Goal: Find contact information: Find contact information

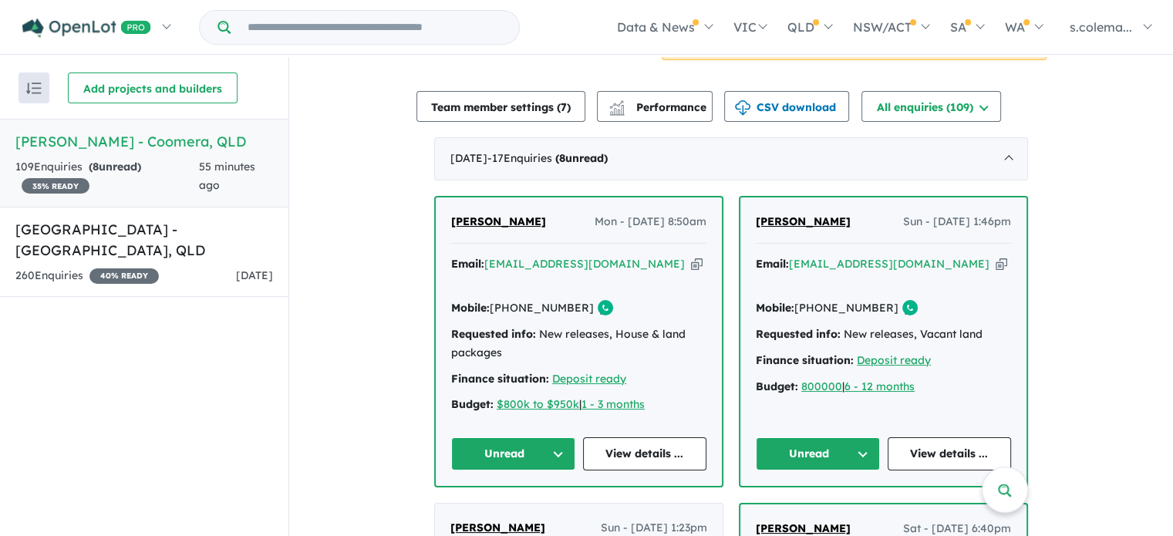
scroll to position [580, 0]
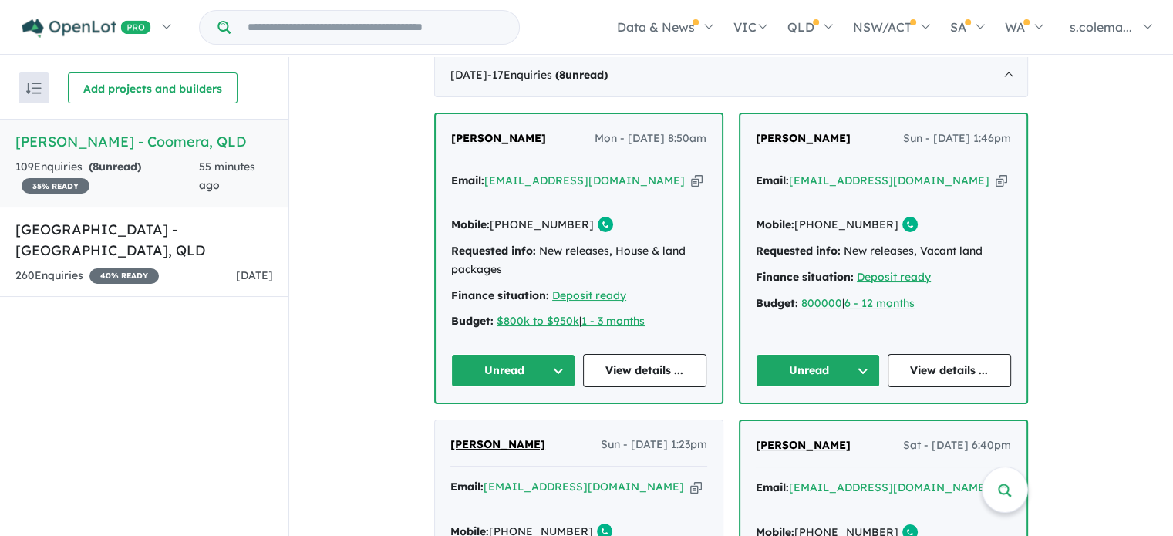
click at [546, 354] on button "Unread" at bounding box center [513, 370] width 124 height 33
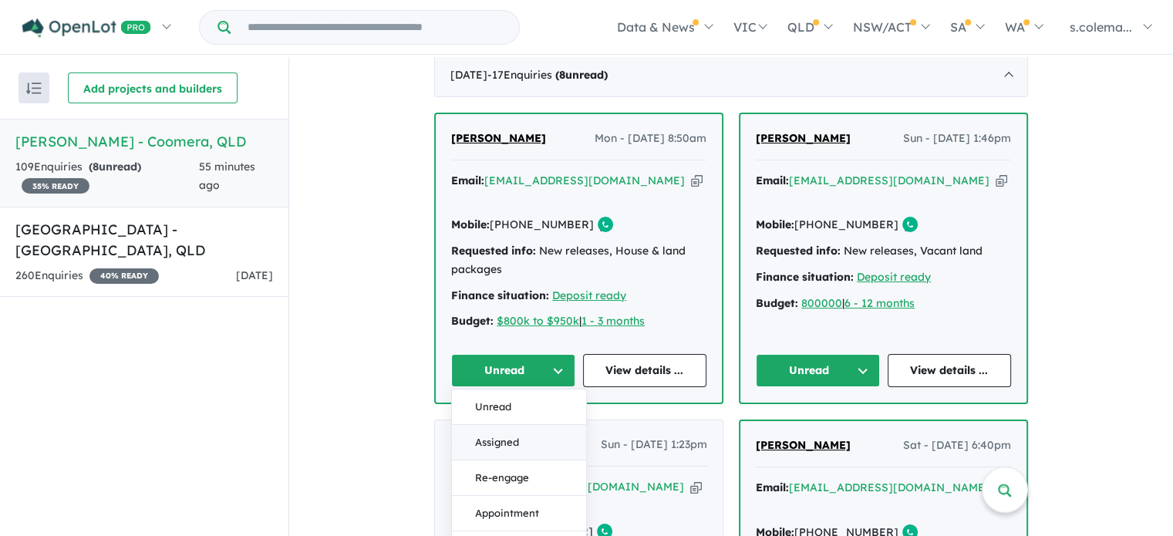
click at [537, 425] on button "Assigned" at bounding box center [519, 442] width 134 height 35
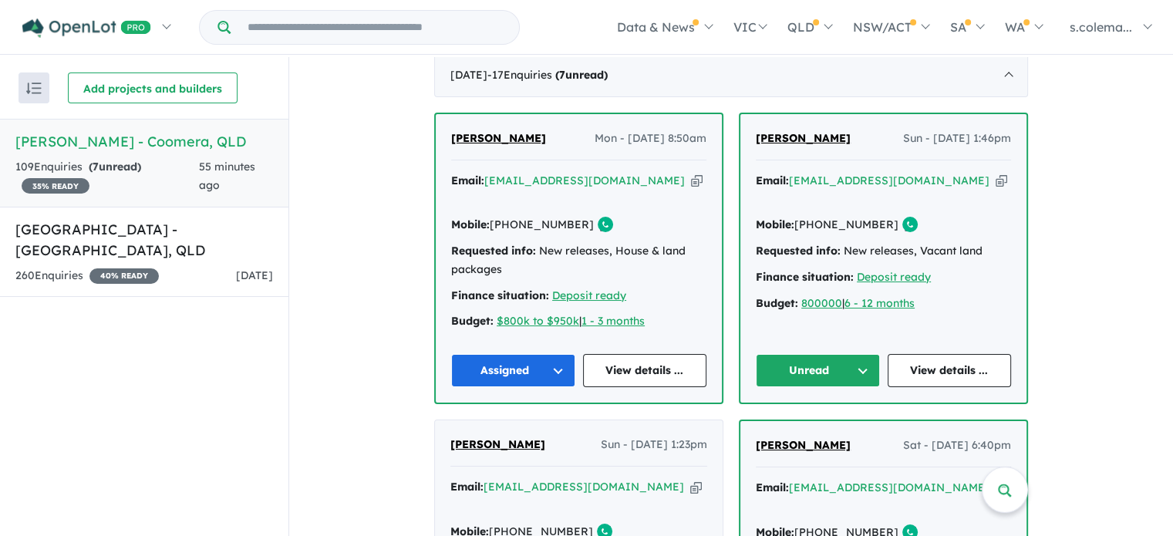
click at [835, 354] on button "Unread" at bounding box center [818, 370] width 124 height 33
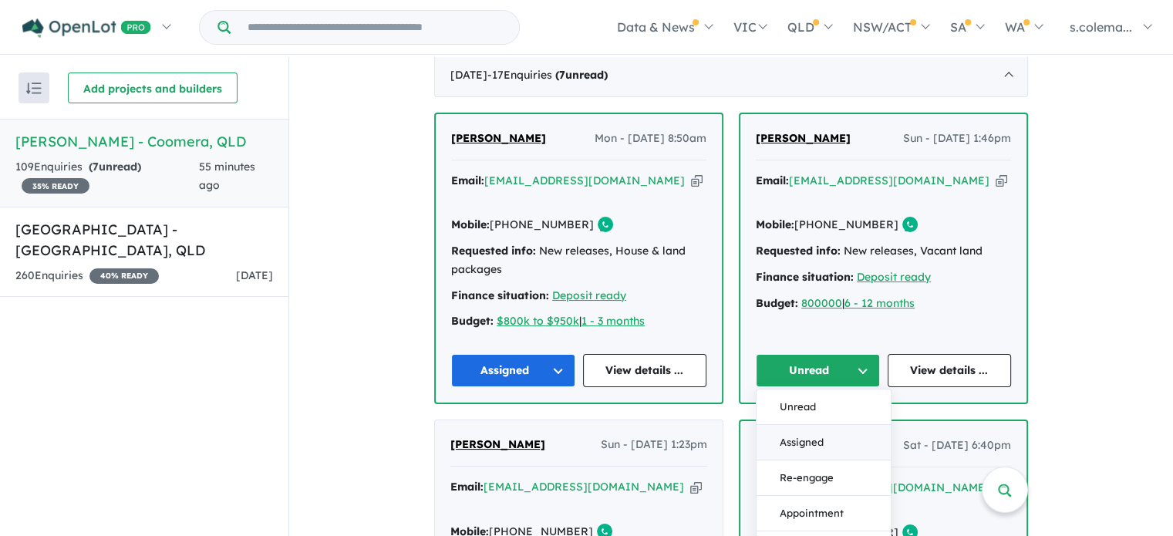
click at [812, 425] on button "Assigned" at bounding box center [824, 442] width 134 height 35
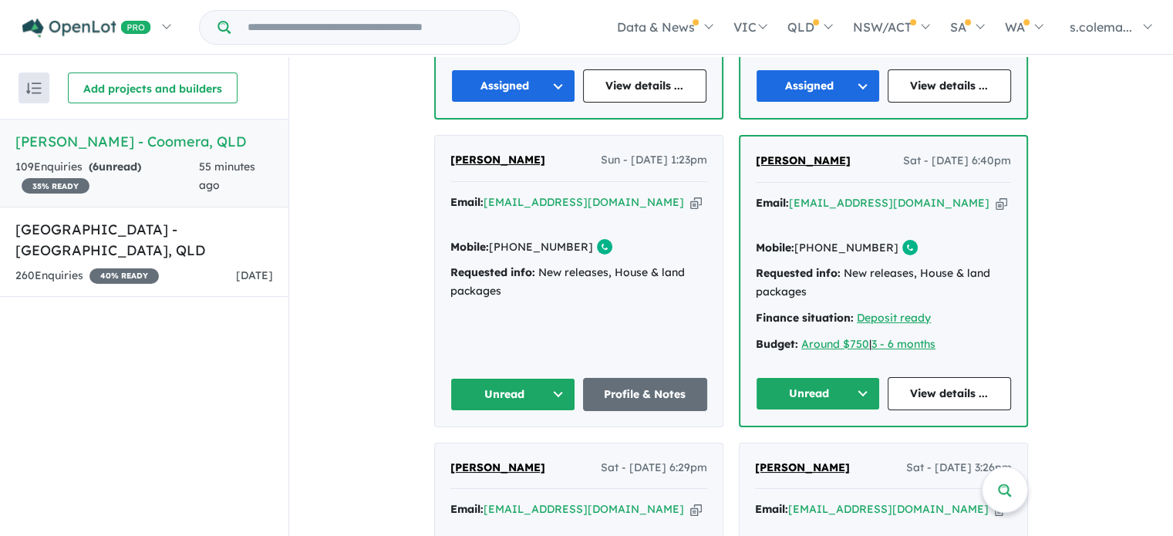
scroll to position [889, 0]
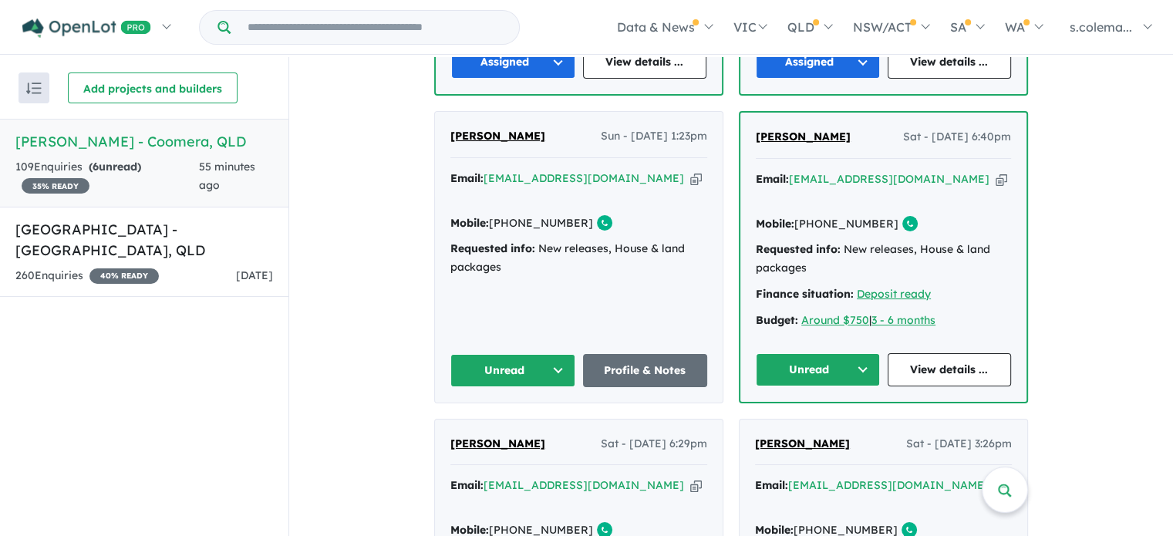
click at [526, 354] on button "Unread" at bounding box center [512, 370] width 125 height 33
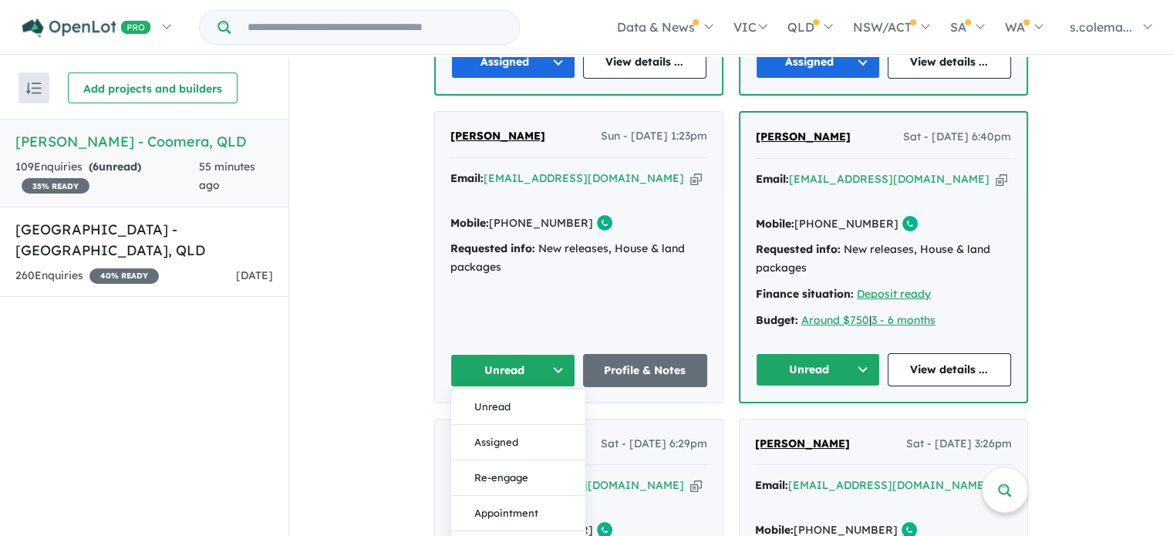
click at [513, 424] on button "Assigned" at bounding box center [518, 441] width 134 height 35
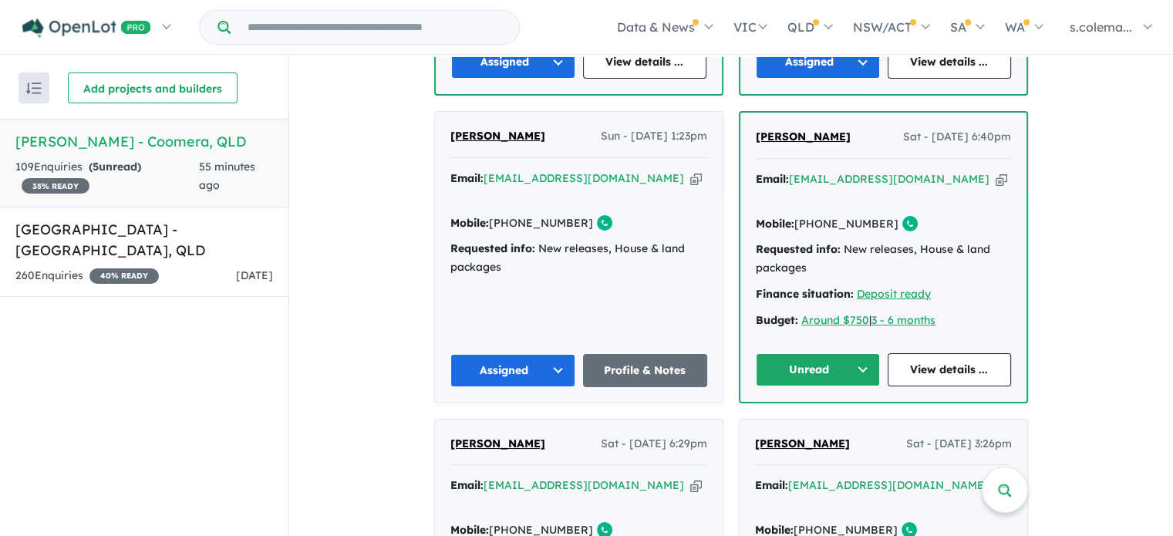
click at [818, 353] on button "Unread" at bounding box center [818, 369] width 124 height 33
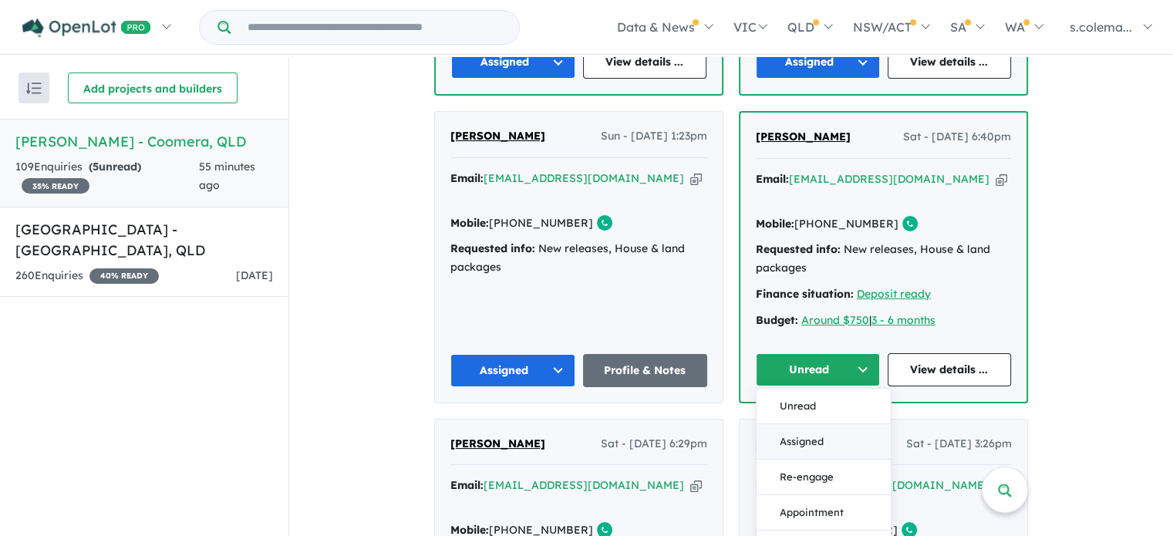
click at [811, 423] on button "Assigned" at bounding box center [824, 440] width 134 height 35
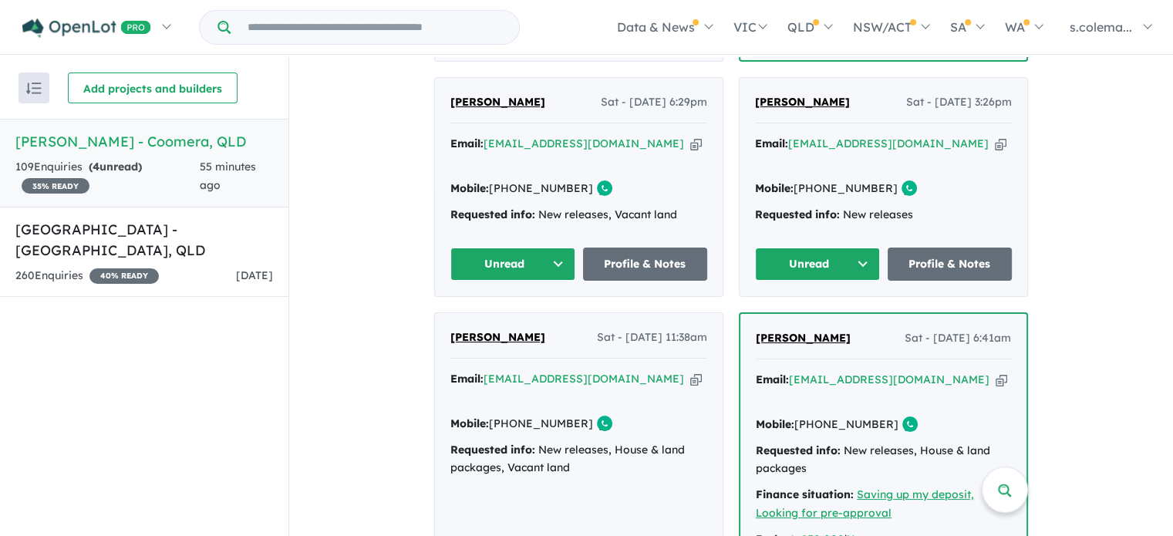
scroll to position [1274, 0]
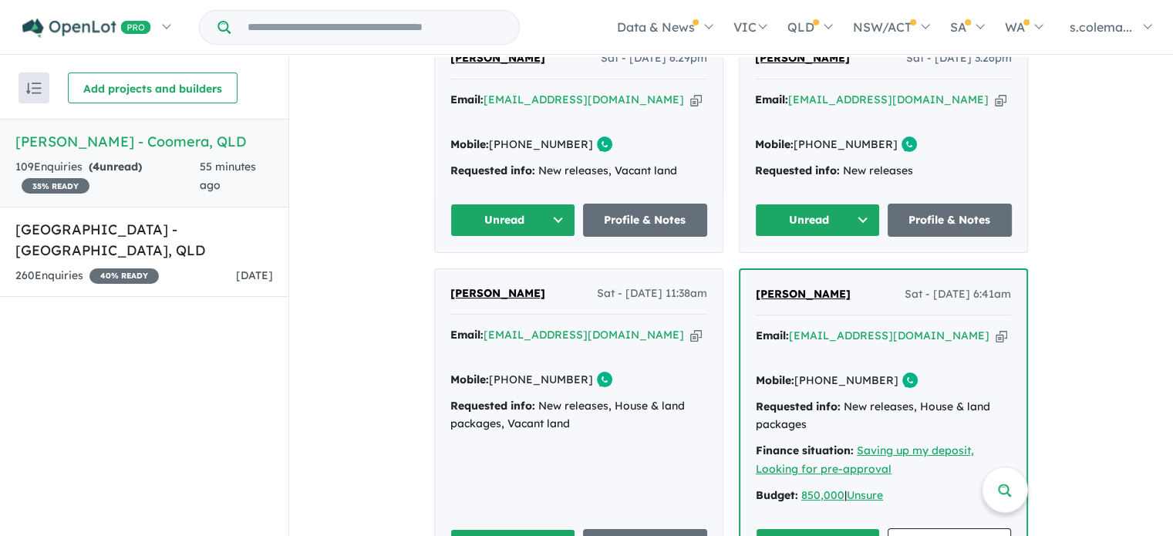
click at [531, 204] on button "Unread" at bounding box center [512, 220] width 125 height 33
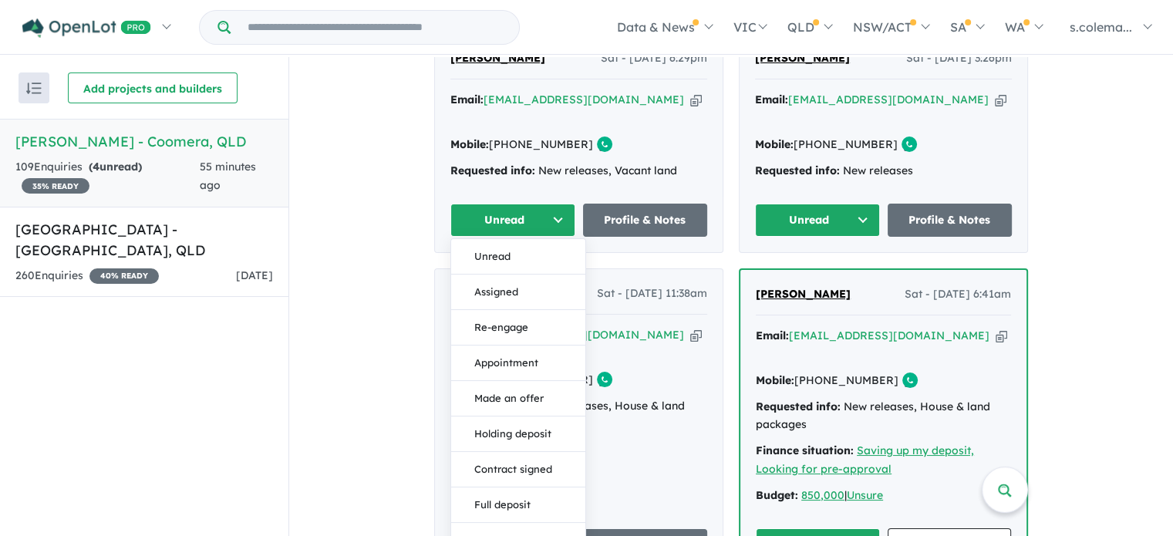
drag, startPoint x: 515, startPoint y: 232, endPoint x: 580, endPoint y: 200, distance: 72.4
click at [515, 274] on button "Assigned" at bounding box center [518, 291] width 134 height 35
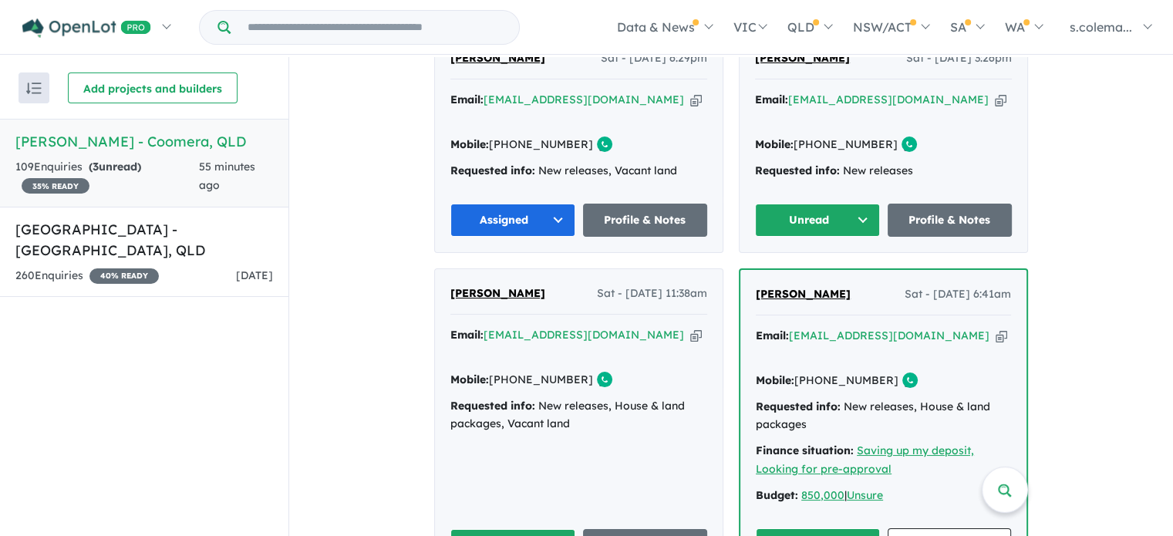
click at [832, 204] on button "Unread" at bounding box center [817, 220] width 125 height 33
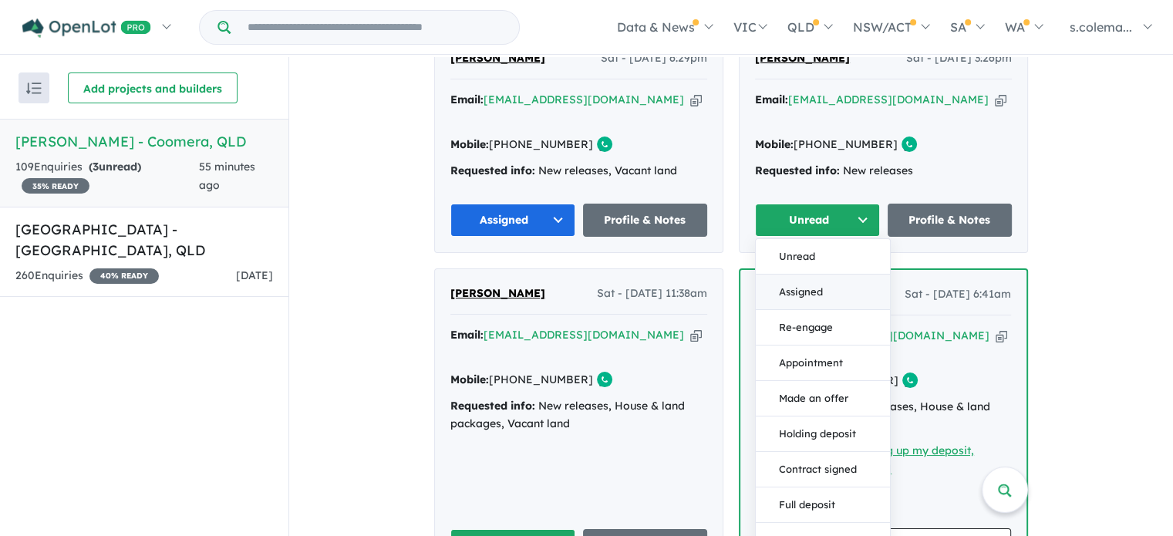
click at [825, 274] on button "Assigned" at bounding box center [823, 291] width 134 height 35
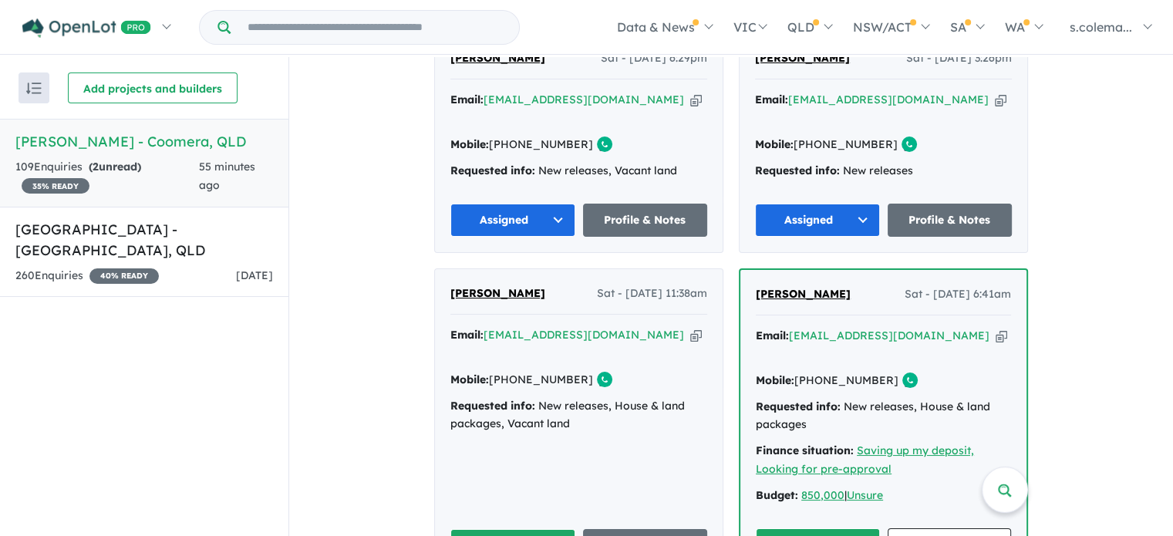
click at [546, 529] on button "Unread" at bounding box center [512, 545] width 125 height 33
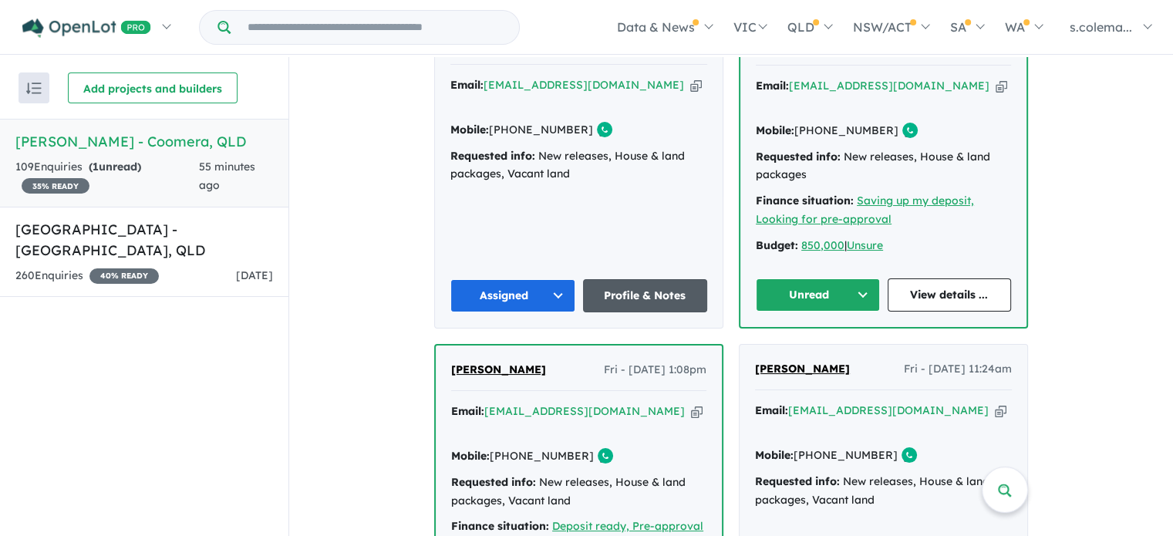
scroll to position [1583, 0]
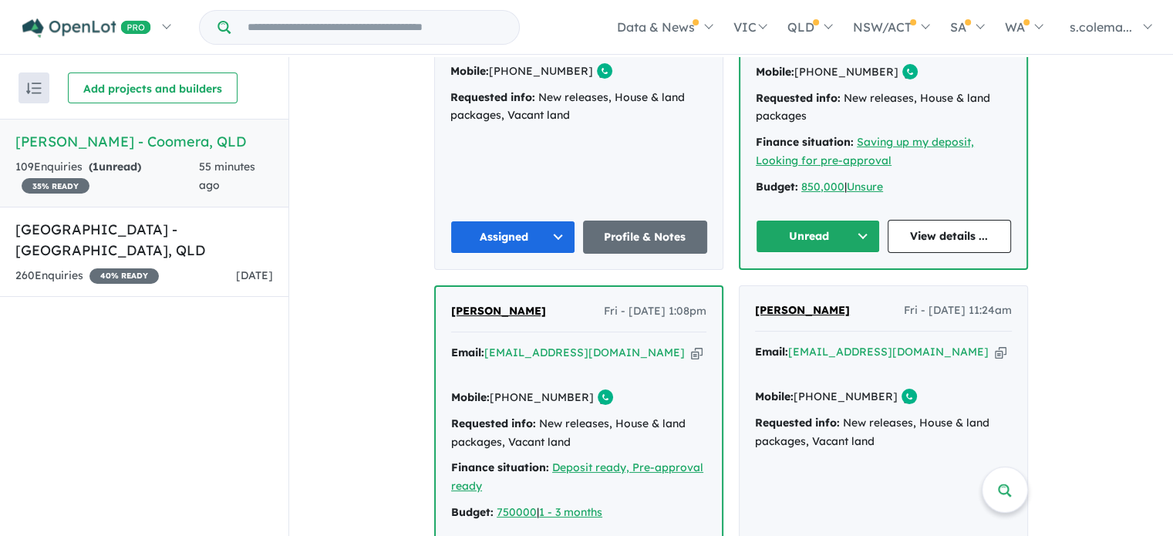
click at [827, 220] on button "Unread" at bounding box center [818, 236] width 124 height 33
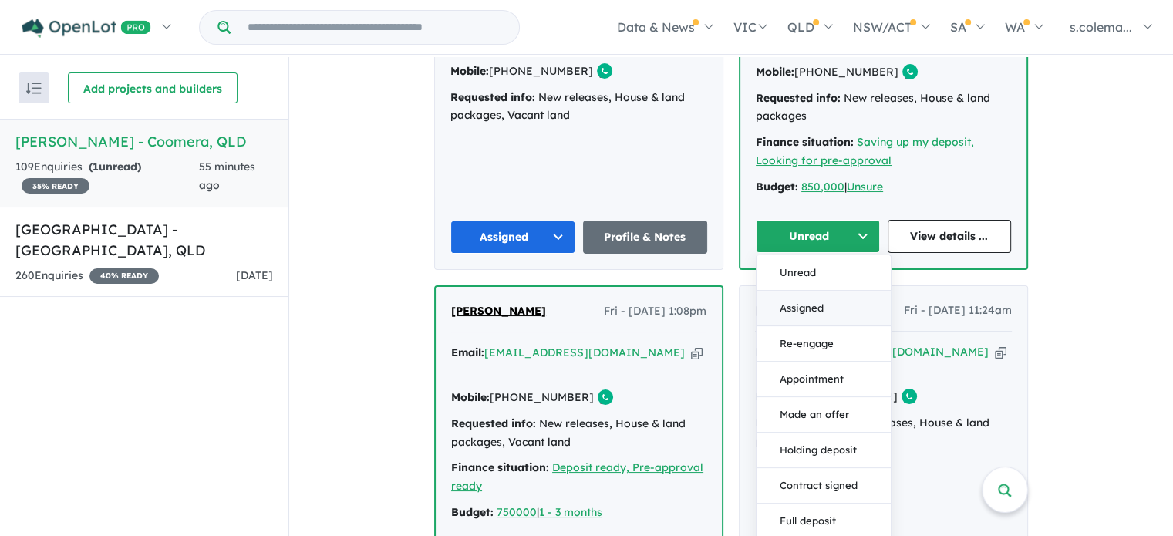
click at [805, 290] on button "Assigned" at bounding box center [824, 307] width 134 height 35
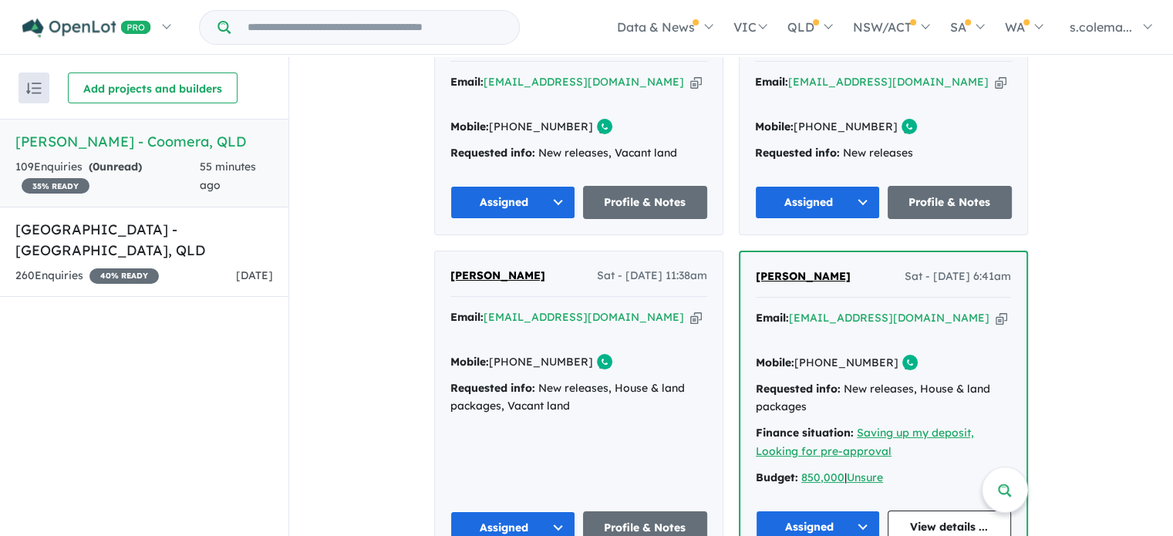
scroll to position [1274, 0]
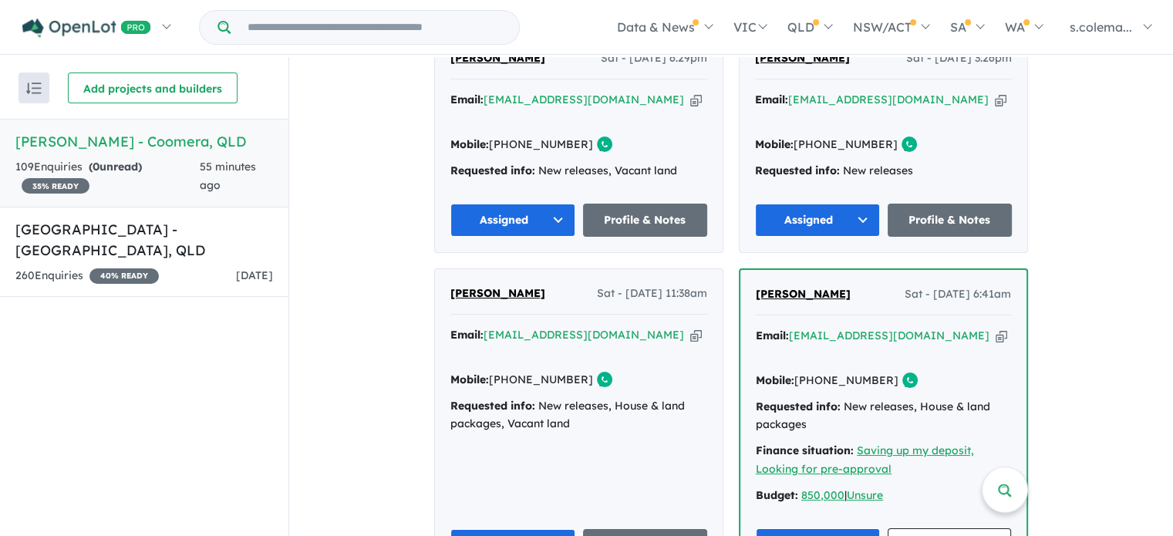
click at [954, 270] on div "[PERSON_NAME] Sat - [DATE] 6:41am Email: [EMAIL_ADDRESS][DOMAIN_NAME] Copied! M…" at bounding box center [883, 423] width 286 height 307
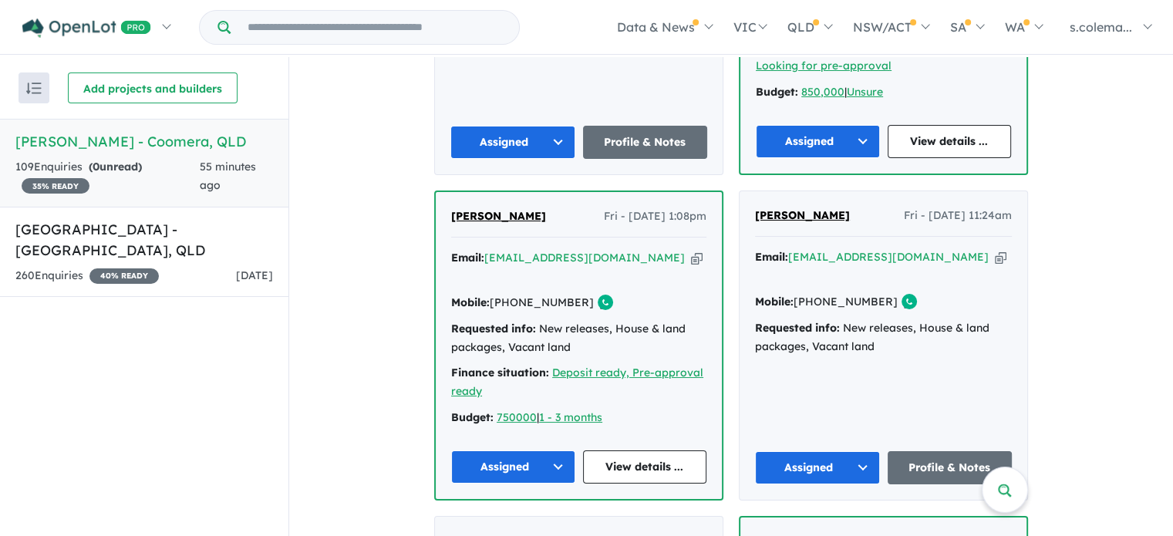
scroll to position [1583, 0]
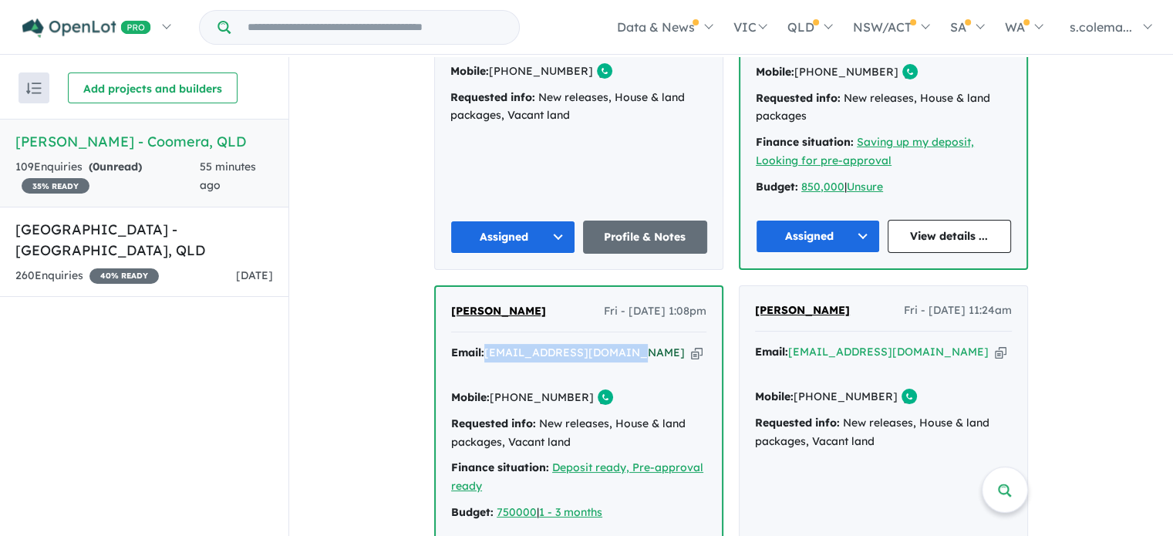
drag, startPoint x: 592, startPoint y: 268, endPoint x: 484, endPoint y: 268, distance: 108.0
click at [484, 344] on div "Email: [PERSON_NAME][EMAIL_ADDRESS][DOMAIN_NAME] Copied!" at bounding box center [578, 362] width 255 height 37
copy a%20Novella%20Waters%20-%20Coomera"] "[EMAIL_ADDRESS][DOMAIN_NAME]"
drag, startPoint x: 912, startPoint y: 268, endPoint x: 790, endPoint y: 263, distance: 122.0
click at [790, 343] on div "Email: [EMAIL_ADDRESS][DOMAIN_NAME] Copied!" at bounding box center [883, 361] width 257 height 37
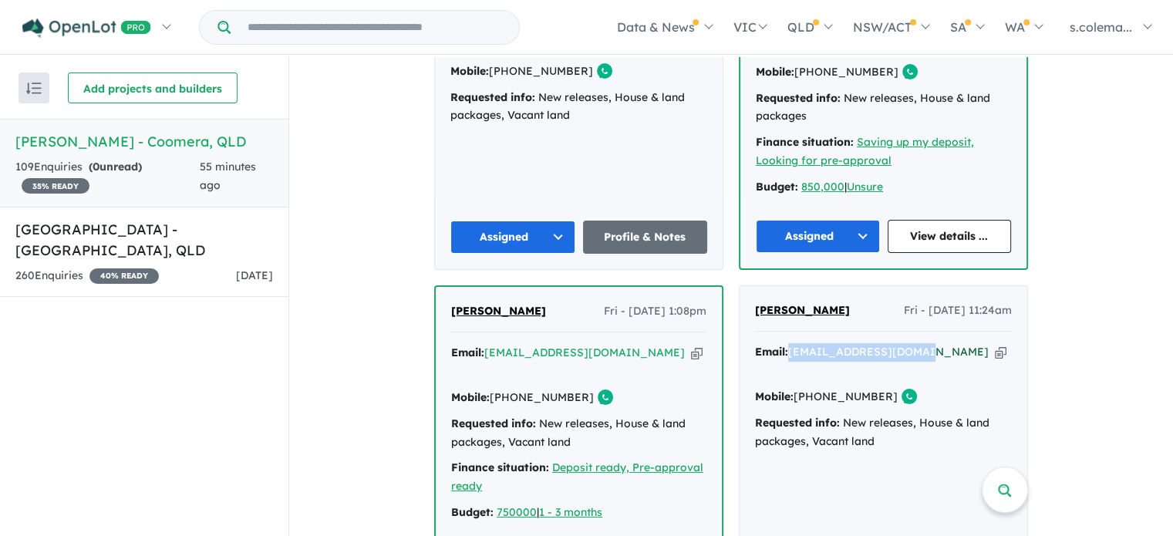
copy a%20Novella%20Waters%20-%20Coomera"] "[EMAIL_ADDRESS][DOMAIN_NAME]"
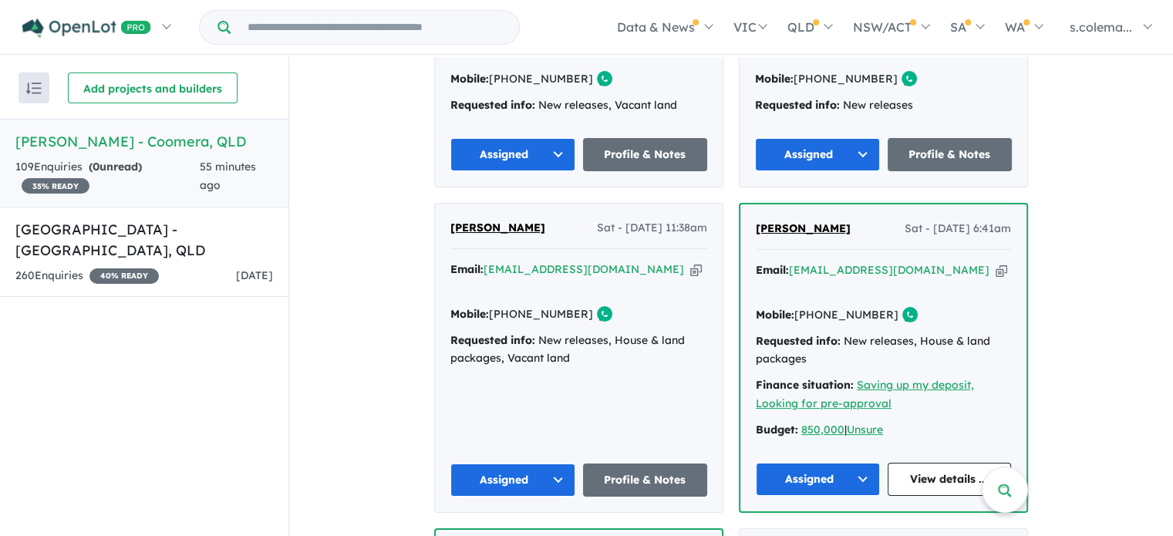
scroll to position [1274, 0]
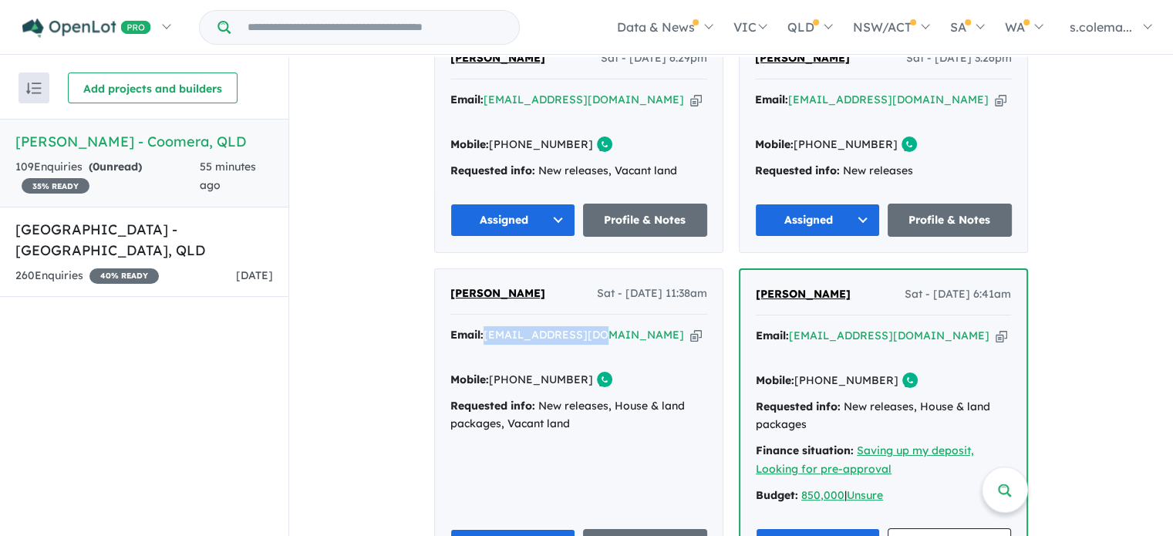
drag, startPoint x: 513, startPoint y: 252, endPoint x: 481, endPoint y: 266, distance: 34.5
click at [481, 326] on div "Email: [EMAIL_ADDRESS][DOMAIN_NAME] Copied!" at bounding box center [578, 344] width 257 height 37
copy div "[EMAIL_ADDRESS][DOMAIN_NAME]"
drag, startPoint x: 549, startPoint y: 224, endPoint x: 444, endPoint y: 216, distance: 106.0
click at [444, 269] on div "[PERSON_NAME] Sat - [DATE] 11:38am Email: [EMAIL_ADDRESS][DOMAIN_NAME] Copied! …" at bounding box center [579, 423] width 288 height 309
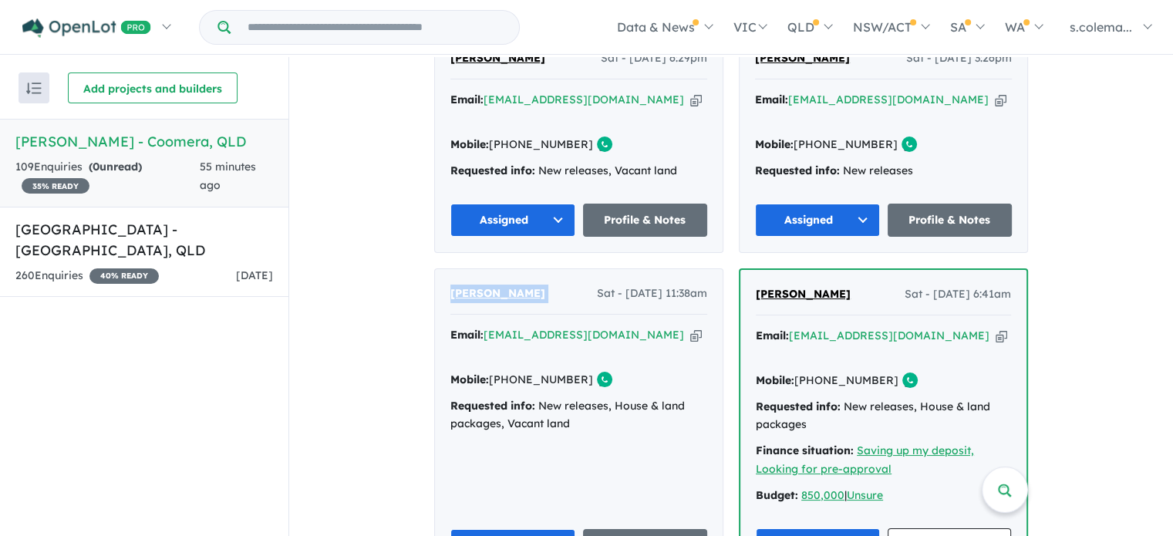
copy span "[PERSON_NAME]"
drag, startPoint x: 572, startPoint y: 292, endPoint x: 509, endPoint y: 291, distance: 63.3
click at [509, 371] on div "Mobile: [PHONE_NUMBER] Copied!" at bounding box center [578, 380] width 257 height 19
copy link "433 441 683"
drag, startPoint x: 580, startPoint y: 351, endPoint x: 577, endPoint y: 299, distance: 52.5
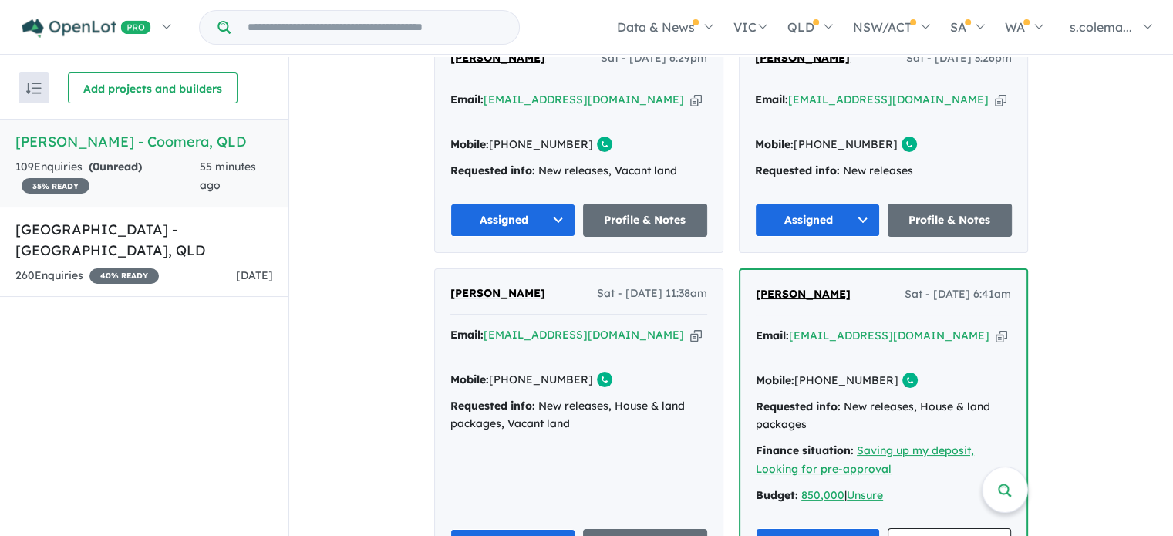
click at [581, 351] on div "Email: [EMAIL_ADDRESS][DOMAIN_NAME] Copied! Mobile: [PHONE_NUMBER] Copied! Requ…" at bounding box center [578, 383] width 257 height 115
drag, startPoint x: 595, startPoint y: 265, endPoint x: 485, endPoint y: 258, distance: 110.5
click at [485, 269] on div "[PERSON_NAME] Sat - [DATE] 11:38am Email: [EMAIL_ADDRESS][DOMAIN_NAME] Copied! …" at bounding box center [579, 423] width 288 height 309
copy a%20Novella%20Waters%20-%20Coomera"] "[EMAIL_ADDRESS][DOMAIN_NAME]"
drag, startPoint x: 909, startPoint y: 268, endPoint x: 791, endPoint y: 265, distance: 118.8
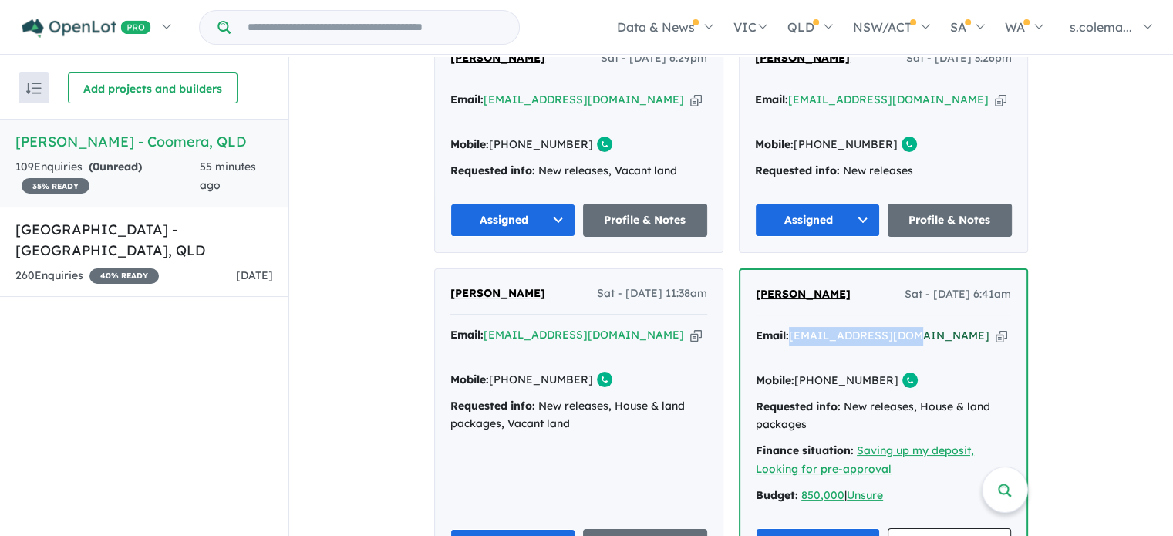
click at [791, 327] on div "Email: [EMAIL_ADDRESS][DOMAIN_NAME] Copied!" at bounding box center [883, 345] width 255 height 37
copy a%20Novella%20Waters%20-%20Coomera"] "[EMAIL_ADDRESS][DOMAIN_NAME]"
drag, startPoint x: 858, startPoint y: 224, endPoint x: 751, endPoint y: 233, distance: 107.6
click at [751, 270] on div "[PERSON_NAME] Sat - [DATE] 6:41am Email: [EMAIL_ADDRESS][DOMAIN_NAME] Copied! M…" at bounding box center [883, 423] width 286 height 307
copy span "[PERSON_NAME]"
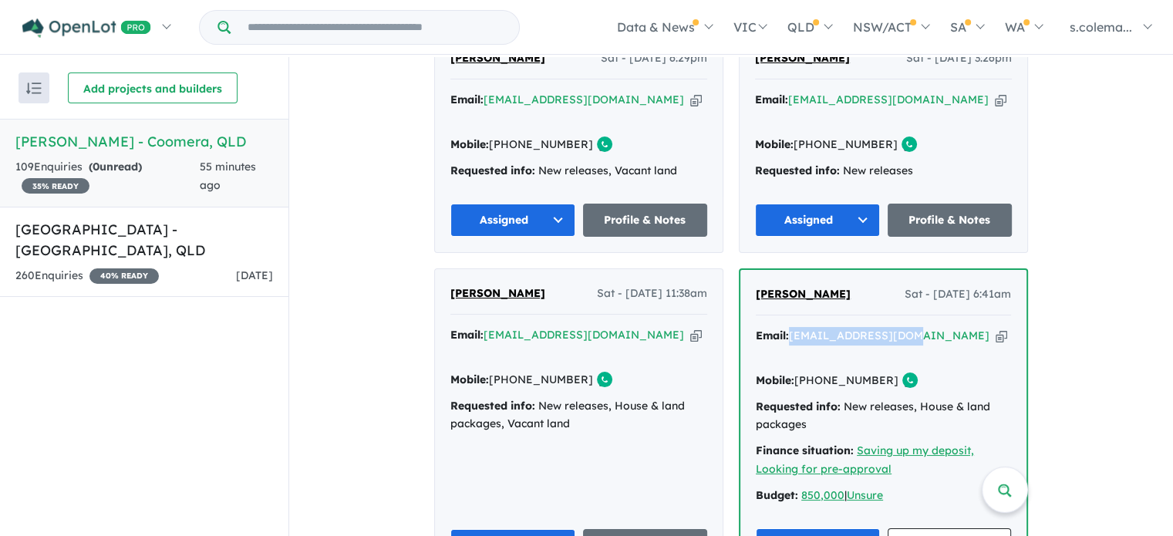
drag, startPoint x: 878, startPoint y: 295, endPoint x: 818, endPoint y: 295, distance: 60.2
click at [818, 372] on div "Mobile: [PHONE_NUMBER] Copied!" at bounding box center [883, 381] width 255 height 19
copy link "481 451 835"
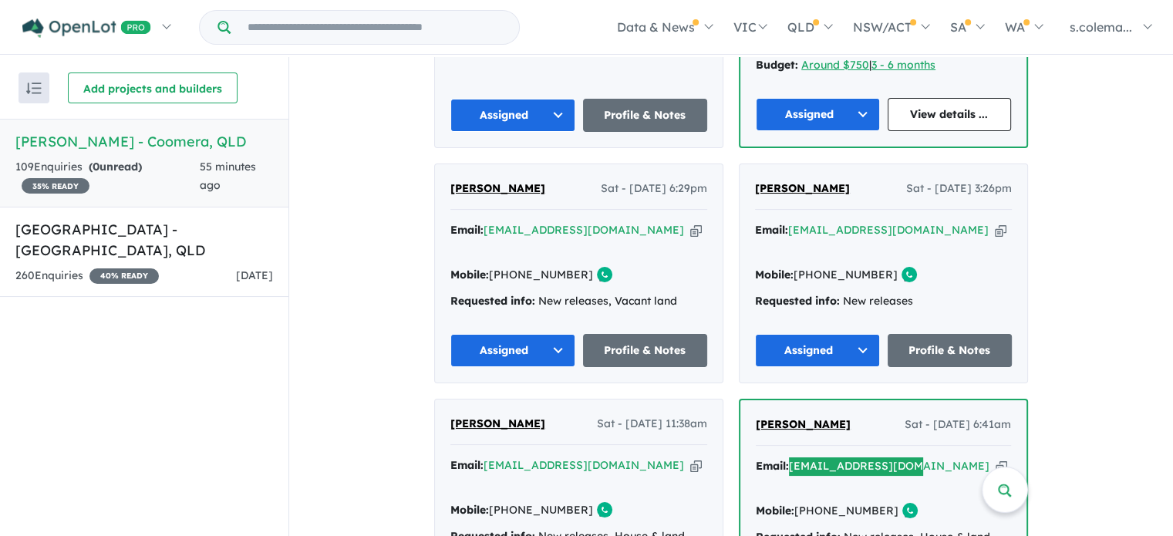
scroll to position [1120, 0]
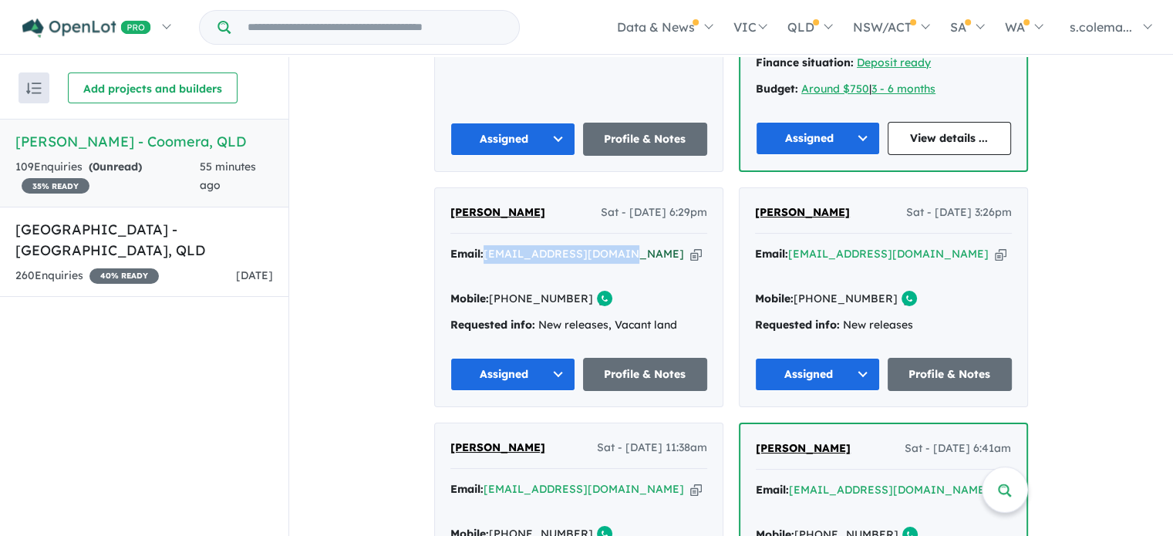
drag, startPoint x: 617, startPoint y: 201, endPoint x: 484, endPoint y: 198, distance: 132.7
click at [484, 245] on div "Email: [EMAIL_ADDRESS][DOMAIN_NAME] Copied!" at bounding box center [578, 263] width 257 height 37
copy a%20Novella%20Waters%20-%20Coomera"] "[EMAIL_ADDRESS][DOMAIN_NAME]"
click at [555, 358] on button "Assigned" at bounding box center [512, 374] width 125 height 33
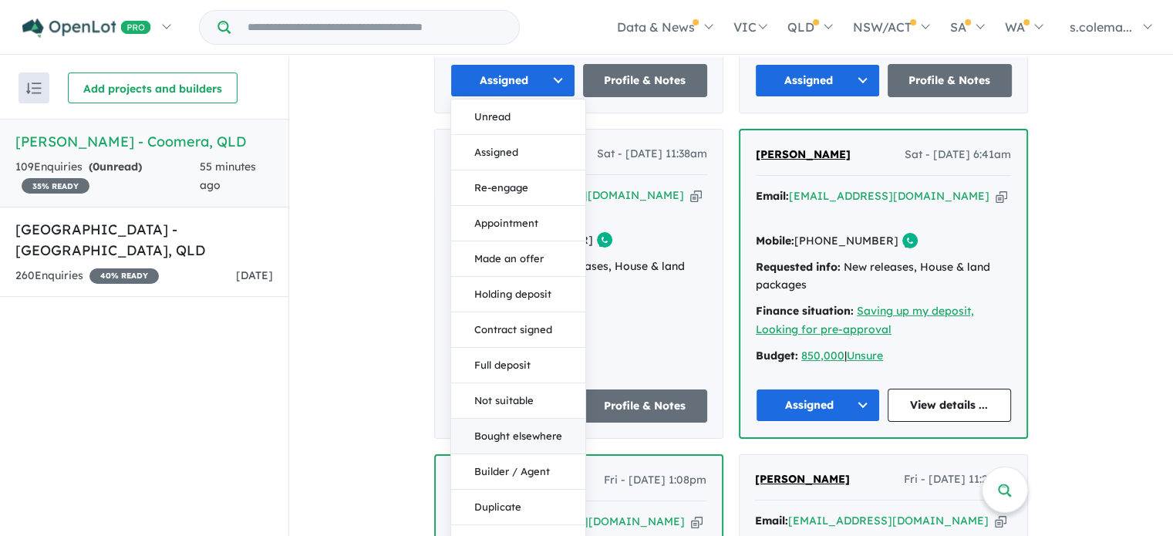
scroll to position [1429, 0]
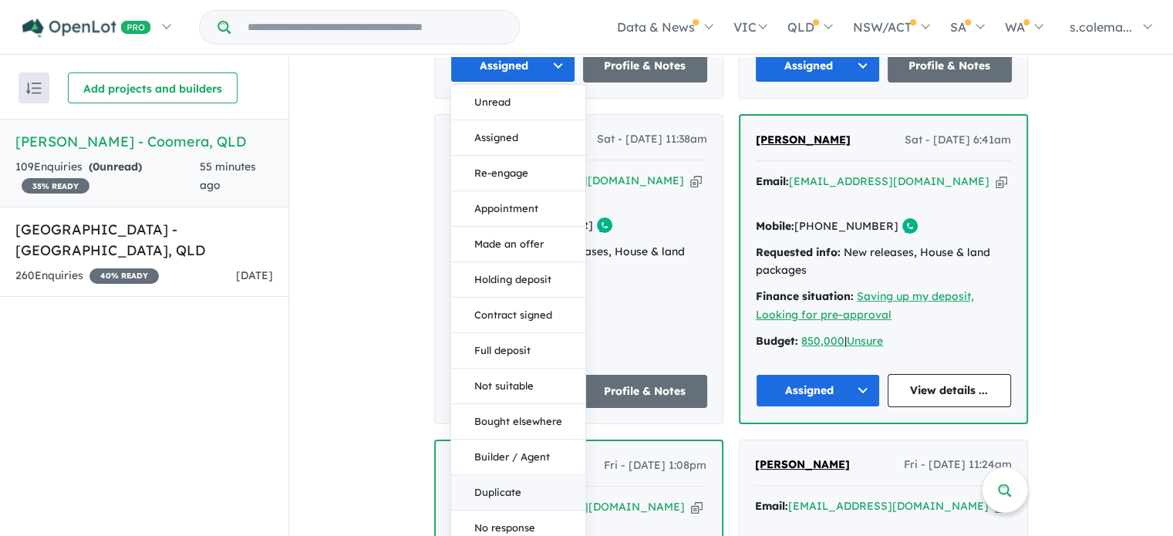
click at [517, 474] on button "Duplicate" at bounding box center [518, 491] width 134 height 35
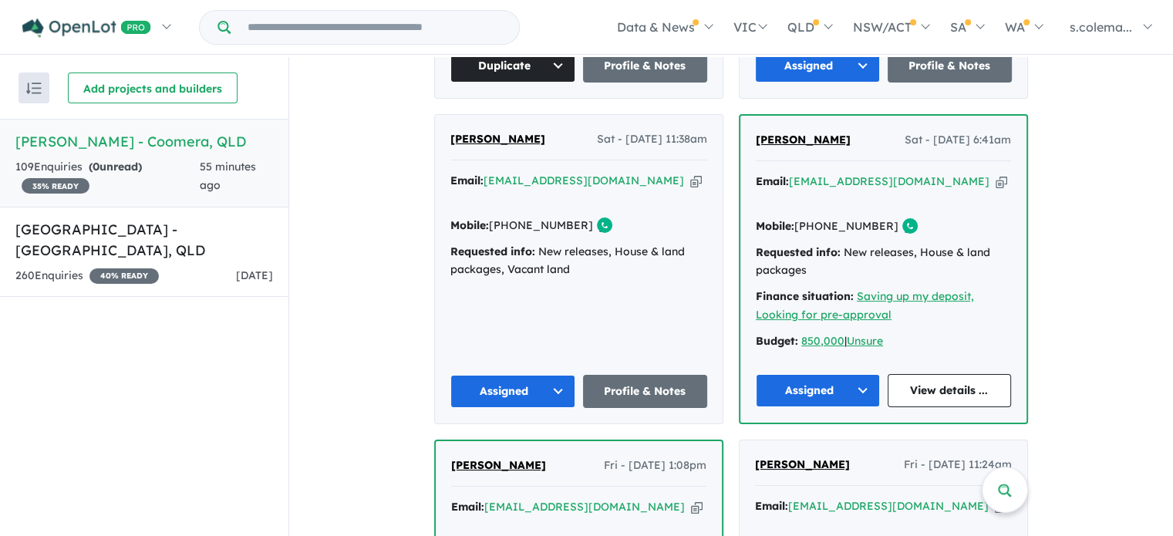
click at [1058, 258] on div "View 2 projects in your account [PERSON_NAME] - Coomera 35 % READY Land sizes f…" at bounding box center [731, 316] width 884 height 3375
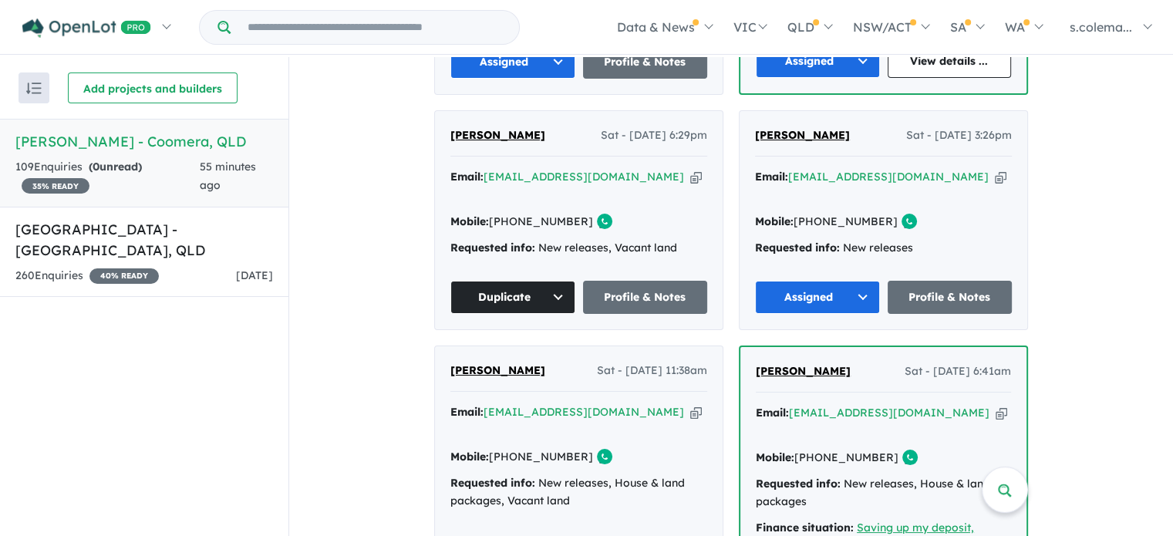
scroll to position [1120, 0]
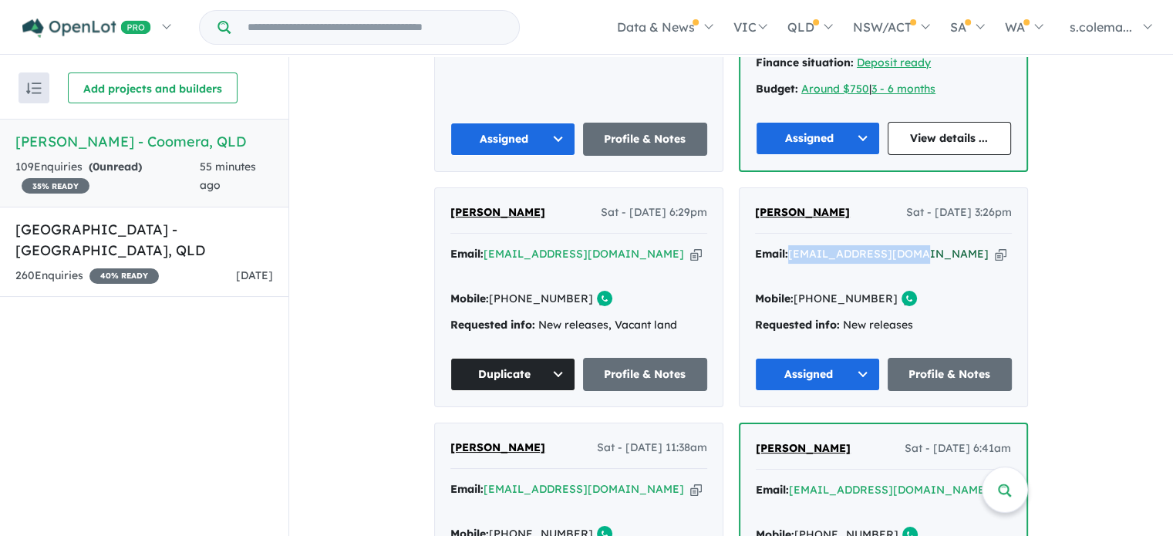
drag, startPoint x: 916, startPoint y: 207, endPoint x: 790, endPoint y: 202, distance: 126.6
click at [790, 245] on div "Email: [EMAIL_ADDRESS][DOMAIN_NAME] Copied!" at bounding box center [883, 263] width 257 height 37
drag, startPoint x: 846, startPoint y: 159, endPoint x: 747, endPoint y: 163, distance: 99.6
click at [747, 188] on div "[PERSON_NAME] Sat - [DATE] 3:26pm Email: [EMAIL_ADDRESS][DOMAIN_NAME] Copied! M…" at bounding box center [884, 297] width 288 height 218
drag, startPoint x: 876, startPoint y: 224, endPoint x: 815, endPoint y: 231, distance: 62.2
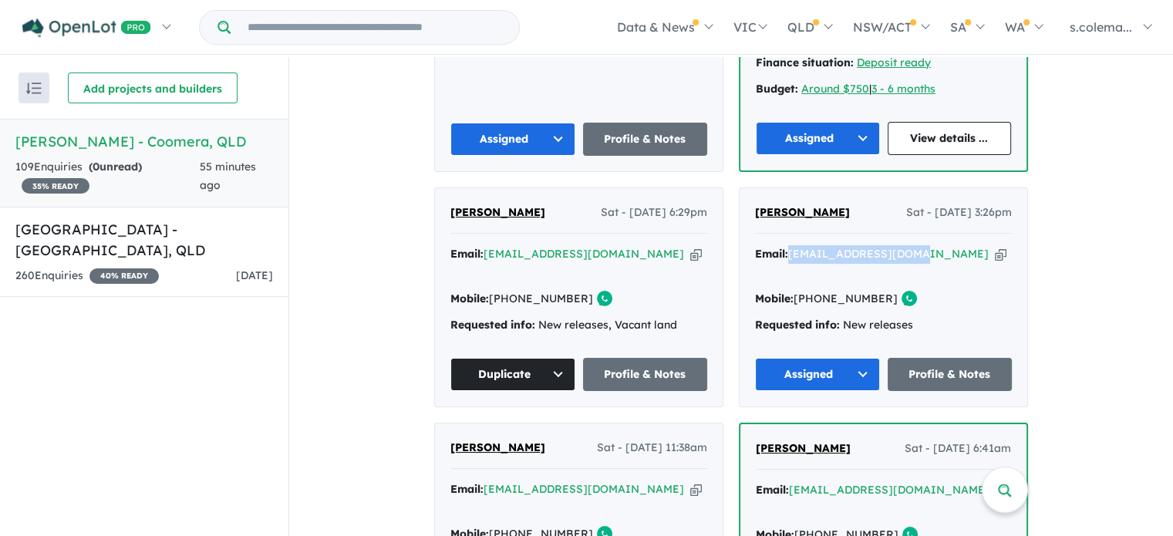
click at [815, 290] on div "Mobile: [PHONE_NUMBER] Copied!" at bounding box center [883, 299] width 257 height 19
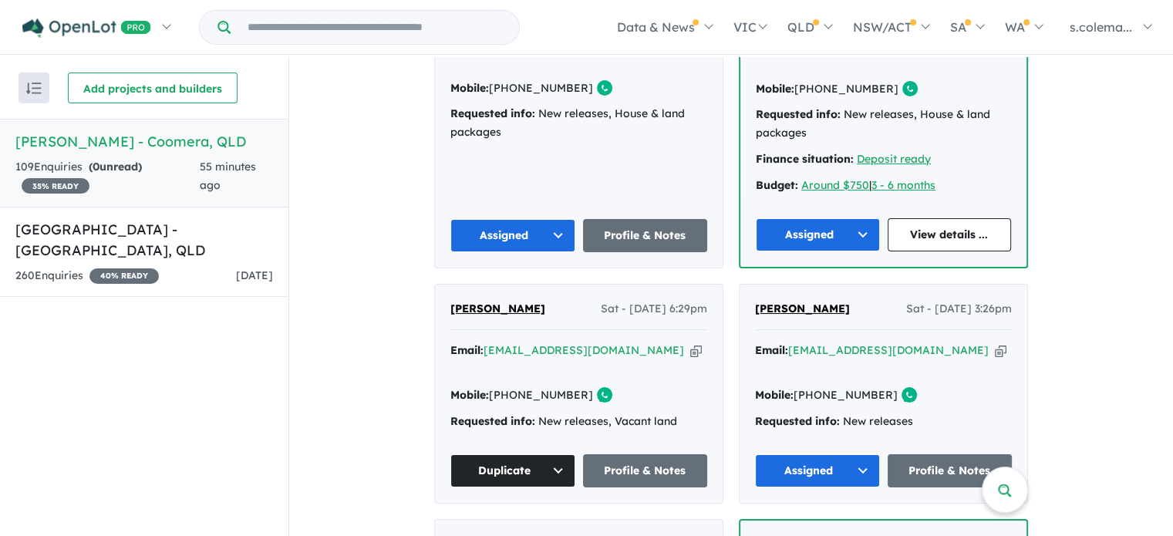
scroll to position [889, 0]
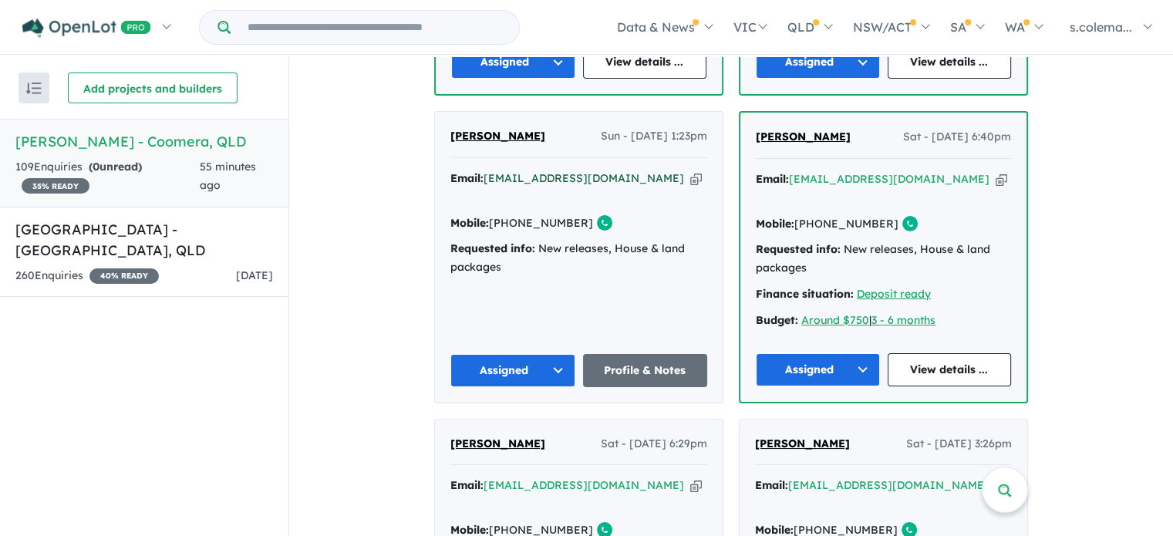
drag, startPoint x: 654, startPoint y: 147, endPoint x: 548, endPoint y: 150, distance: 105.7
click at [548, 170] on div "Email: [EMAIL_ADDRESS][DOMAIN_NAME] Copied!" at bounding box center [578, 188] width 257 height 37
drag, startPoint x: 657, startPoint y: 152, endPoint x: 487, endPoint y: 150, distance: 170.5
click at [487, 170] on div "Email: [EMAIL_ADDRESS][DOMAIN_NAME] Copied!" at bounding box center [578, 188] width 257 height 37
drag, startPoint x: 528, startPoint y: 107, endPoint x: 450, endPoint y: 109, distance: 77.2
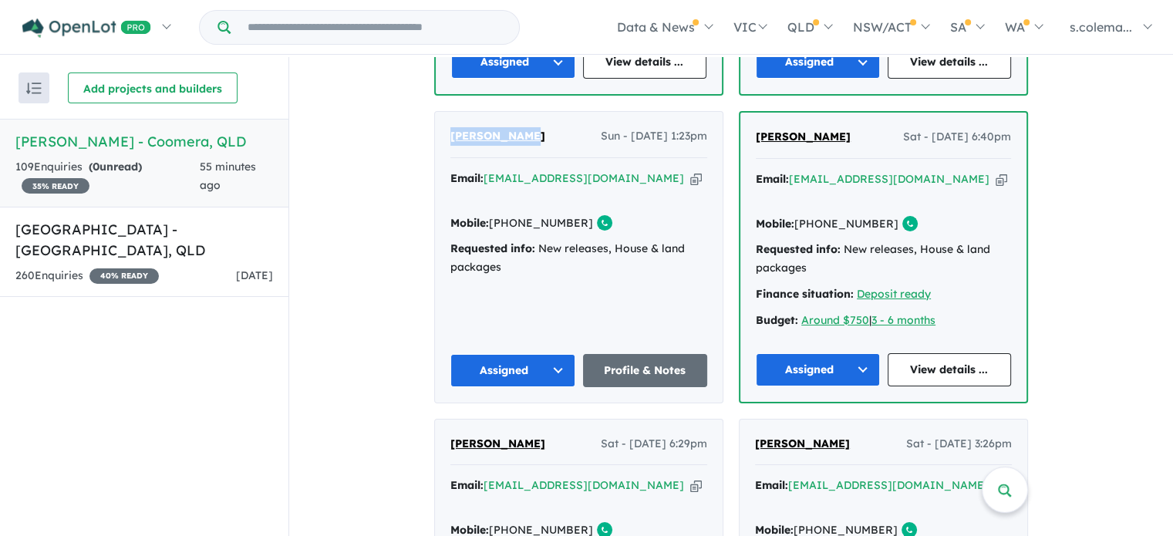
click at [450, 127] on div "[PERSON_NAME] Sun - [DATE] 1:23pm" at bounding box center [578, 142] width 257 height 31
drag, startPoint x: 535, startPoint y: 188, endPoint x: 510, endPoint y: 191, distance: 24.8
click at [510, 214] on div "Mobile: [PHONE_NUMBER] Copied!" at bounding box center [578, 223] width 257 height 19
drag, startPoint x: 922, startPoint y: 150, endPoint x: 791, endPoint y: 140, distance: 130.8
click at [791, 170] on div "Email: [EMAIL_ADDRESS][DOMAIN_NAME] Copied!" at bounding box center [883, 188] width 255 height 37
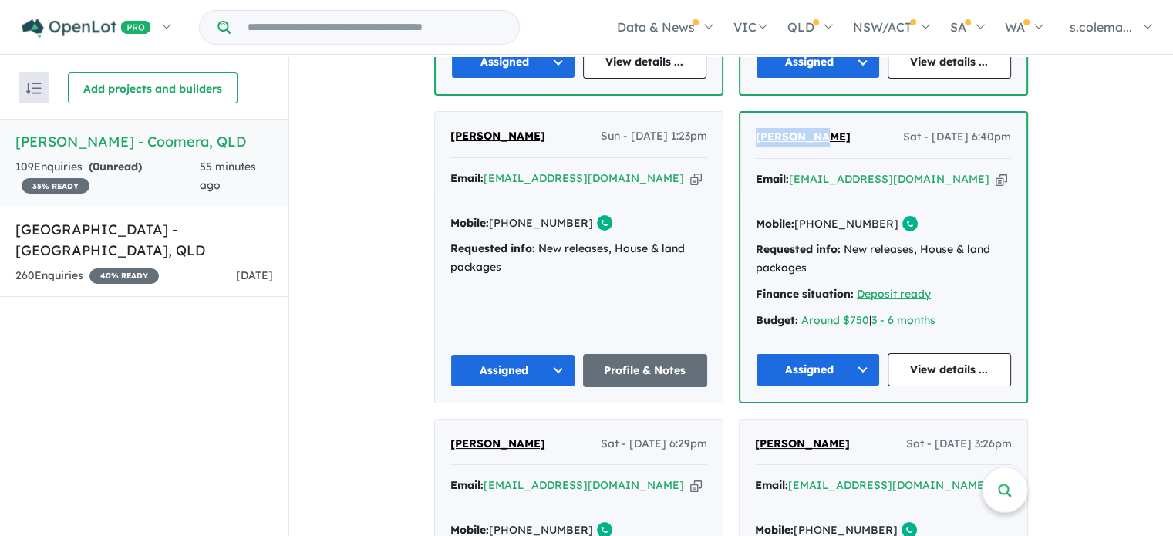
drag, startPoint x: 835, startPoint y: 107, endPoint x: 747, endPoint y: 101, distance: 87.4
click at [747, 113] on div "[PERSON_NAME] Sat - [DATE] 6:40pm Email: [EMAIL_ADDRESS][DOMAIN_NAME] Copied! M…" at bounding box center [883, 257] width 286 height 288
drag, startPoint x: 869, startPoint y: 172, endPoint x: 818, endPoint y: 170, distance: 51.7
click at [818, 215] on div "Mobile: [PHONE_NUMBER] Copied!" at bounding box center [883, 224] width 255 height 19
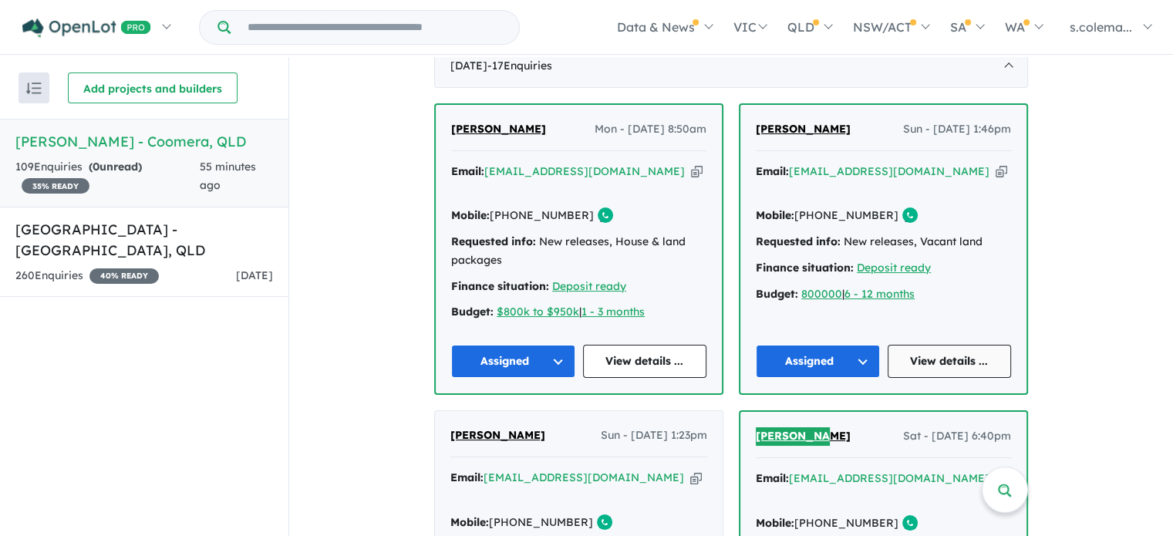
scroll to position [503, 0]
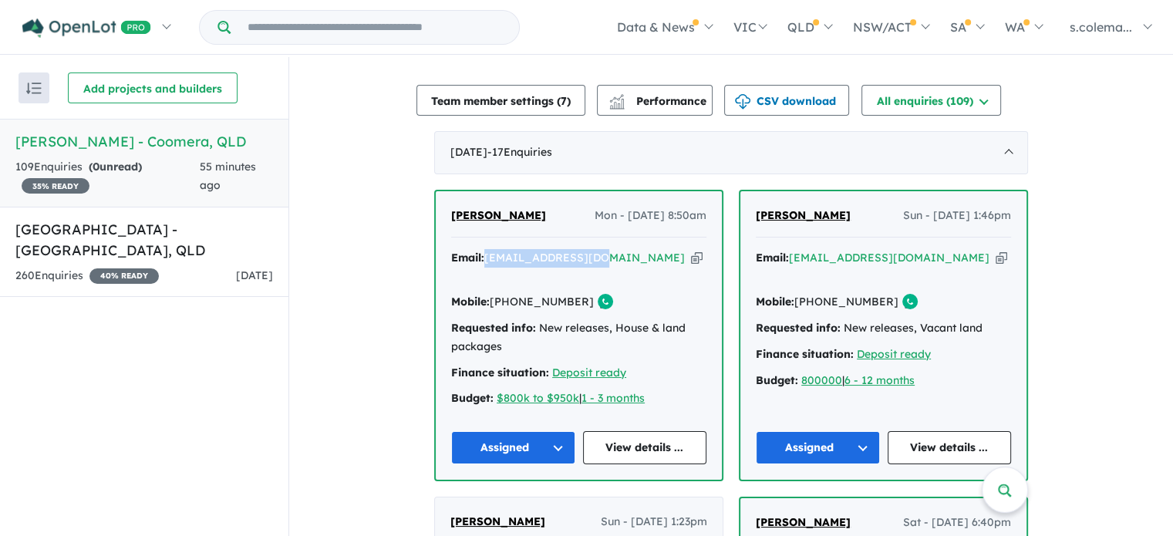
drag, startPoint x: 602, startPoint y: 245, endPoint x: 487, endPoint y: 237, distance: 116.0
click at [487, 249] on div "Email: [EMAIL_ADDRESS][DOMAIN_NAME] Copied!" at bounding box center [578, 267] width 255 height 37
drag, startPoint x: 509, startPoint y: 194, endPoint x: 444, endPoint y: 194, distance: 64.8
click at [444, 194] on div "[PERSON_NAME] Mon - [DATE] 8:50am Email: [EMAIL_ADDRESS][DOMAIN_NAME] Copied! M…" at bounding box center [579, 335] width 286 height 288
drag, startPoint x: 572, startPoint y: 271, endPoint x: 513, endPoint y: 274, distance: 58.7
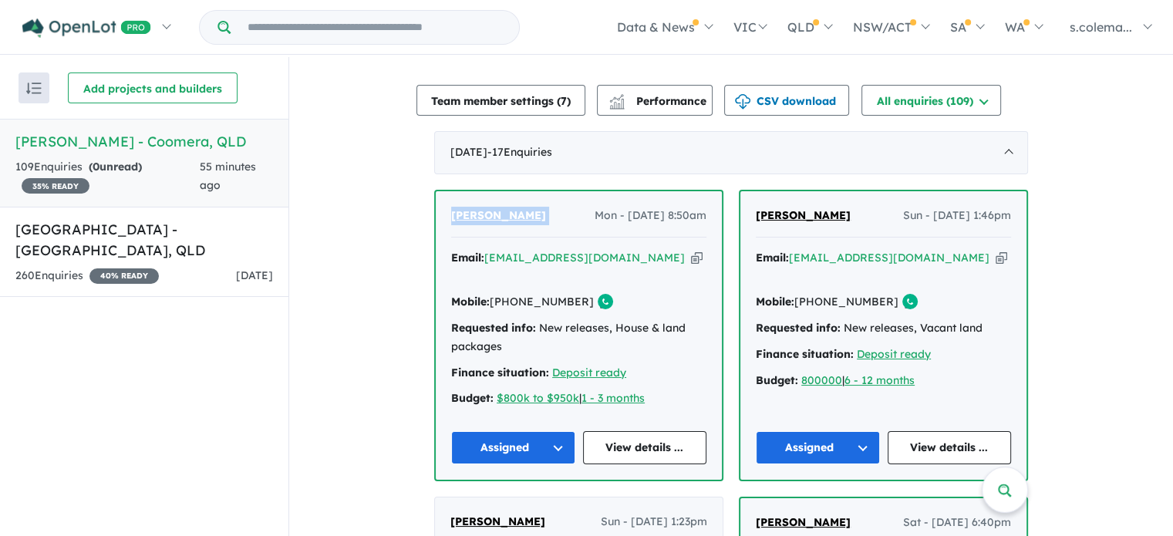
click at [513, 293] on div "Mobile: [PHONE_NUMBER] Copied!" at bounding box center [578, 302] width 255 height 19
drag, startPoint x: 935, startPoint y: 248, endPoint x: 791, endPoint y: 234, distance: 144.9
click at [791, 234] on div "[PERSON_NAME] Sun - [DATE] 1:46pm Email: [EMAIL_ADDRESS][DOMAIN_NAME] Copied! M…" at bounding box center [883, 335] width 286 height 288
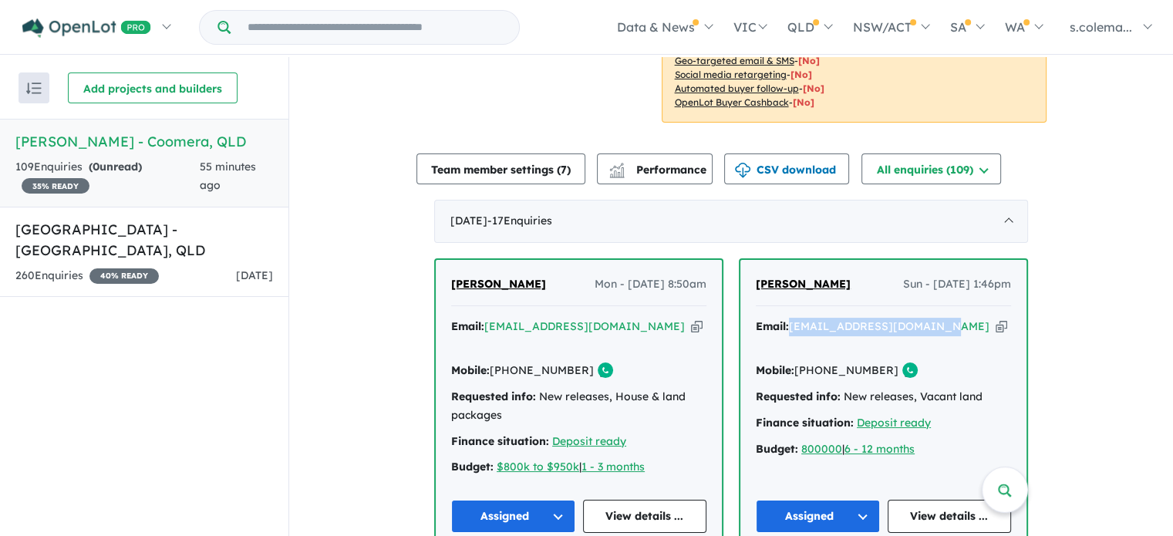
scroll to position [580, 0]
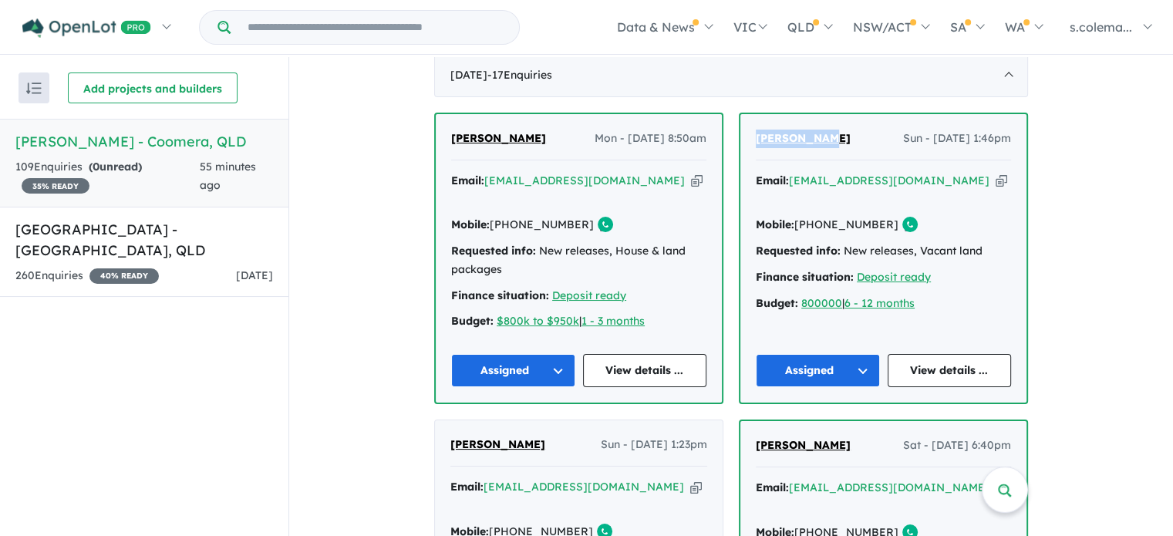
drag, startPoint x: 825, startPoint y: 133, endPoint x: 745, endPoint y: 127, distance: 79.7
click at [746, 124] on div "[PERSON_NAME] Sun - [DATE] 1:46pm Email: [EMAIL_ADDRESS][DOMAIN_NAME] Copied! M…" at bounding box center [883, 258] width 286 height 288
drag, startPoint x: 878, startPoint y: 197, endPoint x: 815, endPoint y: 204, distance: 63.6
click at [815, 216] on div "Mobile: [PHONE_NUMBER] Copied!" at bounding box center [883, 225] width 255 height 19
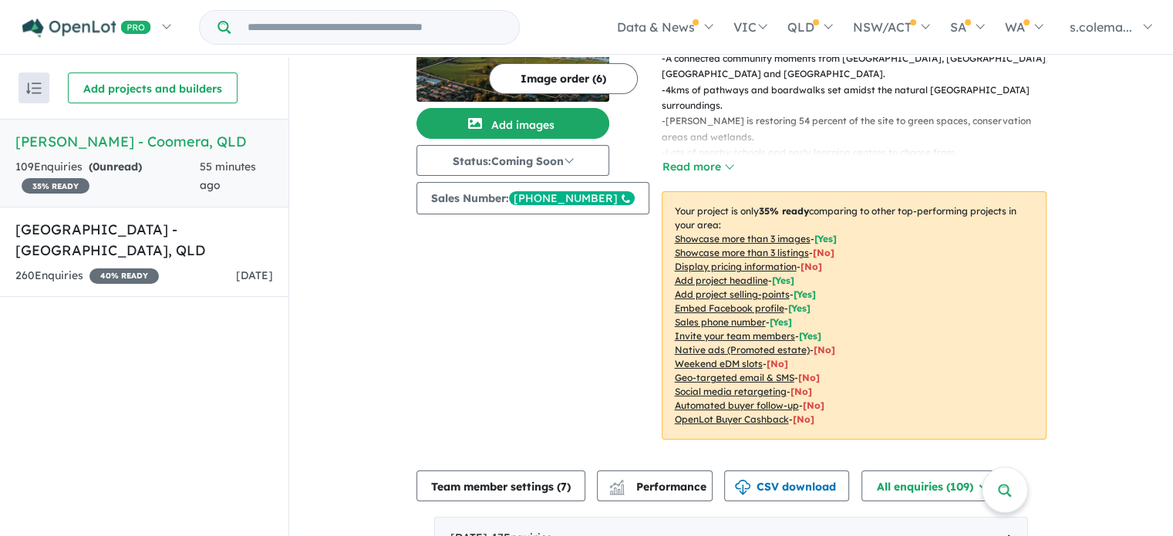
scroll to position [0, 0]
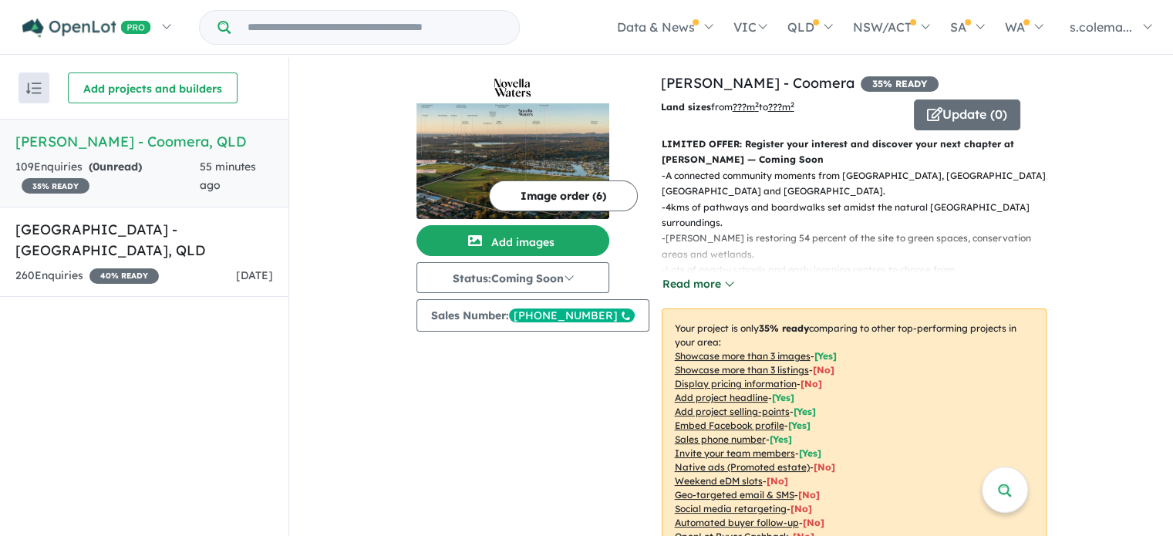
click at [685, 277] on button "Read more" at bounding box center [698, 284] width 73 height 18
